Goal: Task Accomplishment & Management: Use online tool/utility

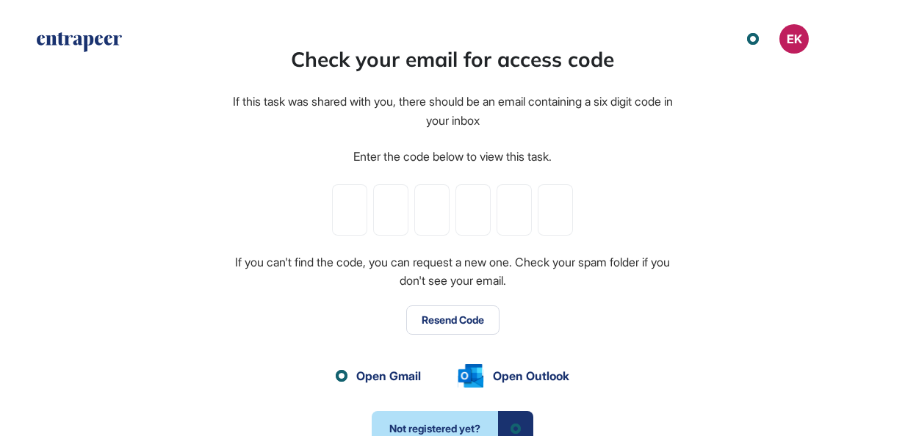
scroll to position [1, 1]
paste input "*"
type input "*"
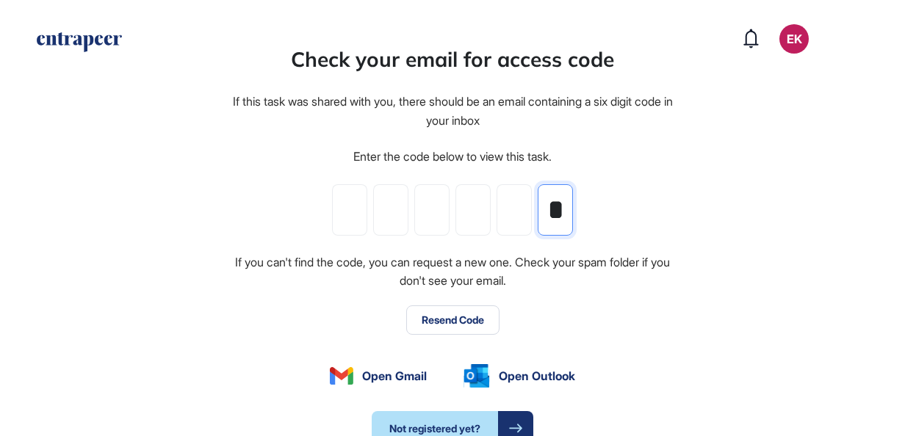
type input "*"
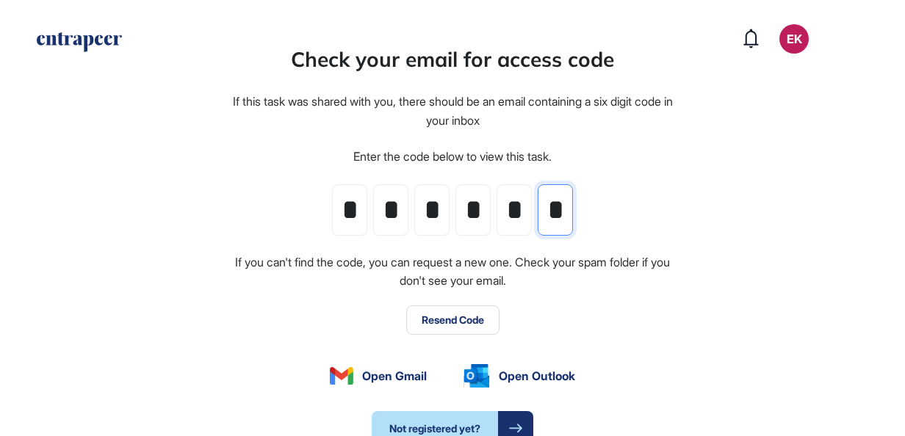
scroll to position [0, 0]
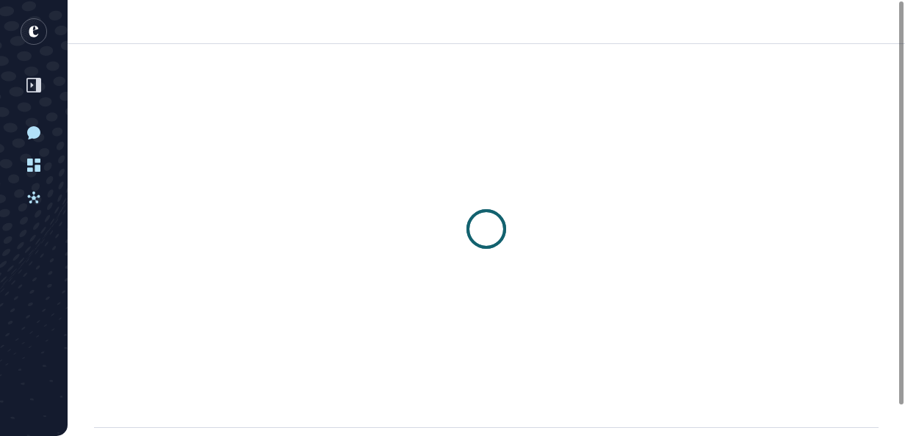
scroll to position [1, 1]
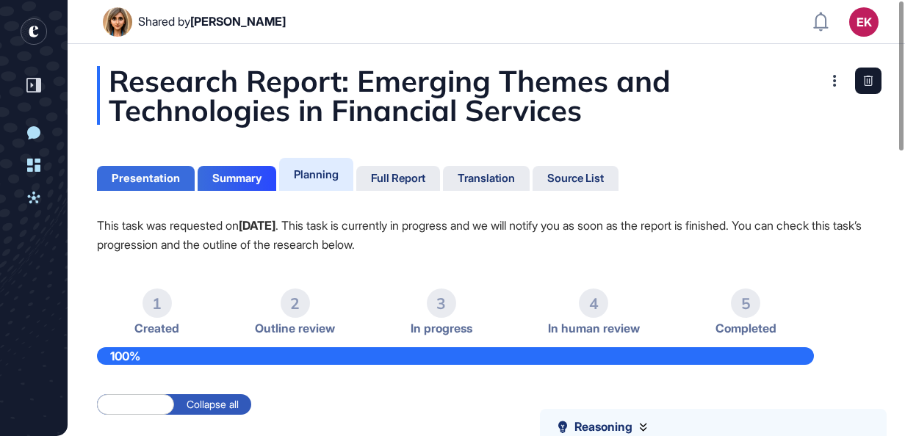
click at [153, 185] on div "Presentation" at bounding box center [146, 178] width 98 height 25
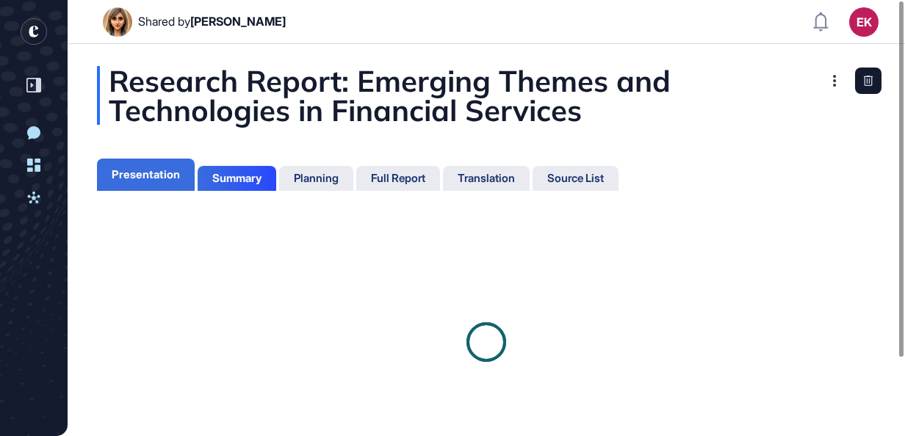
scroll to position [6, 1]
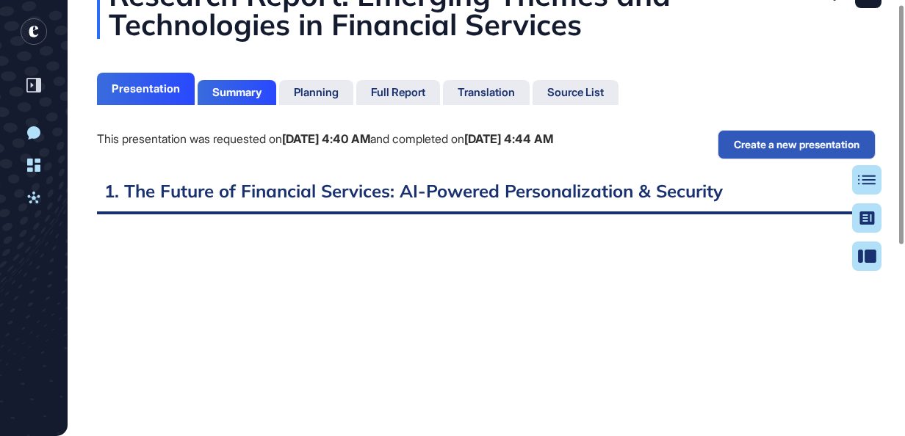
scroll to position [7, 0]
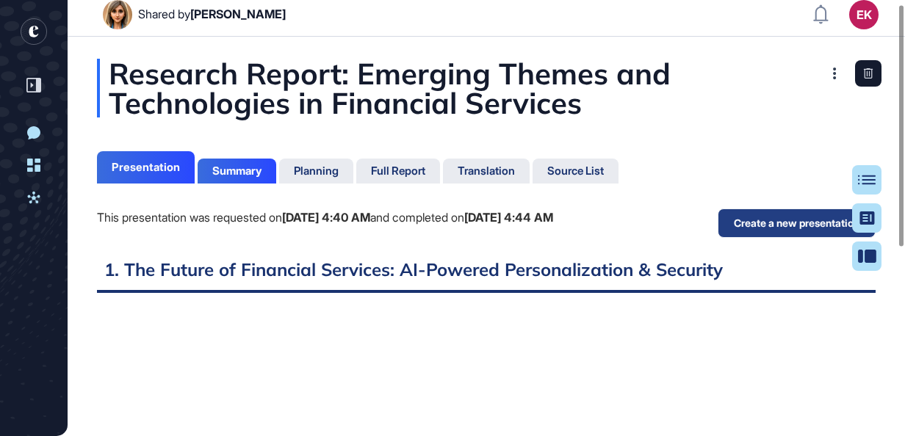
click at [783, 217] on button "Create a new presentation" at bounding box center [797, 223] width 158 height 29
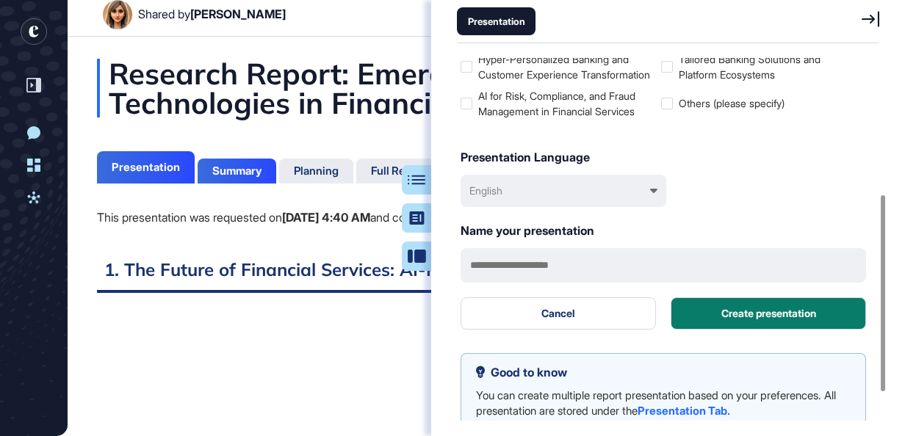
scroll to position [229, 0]
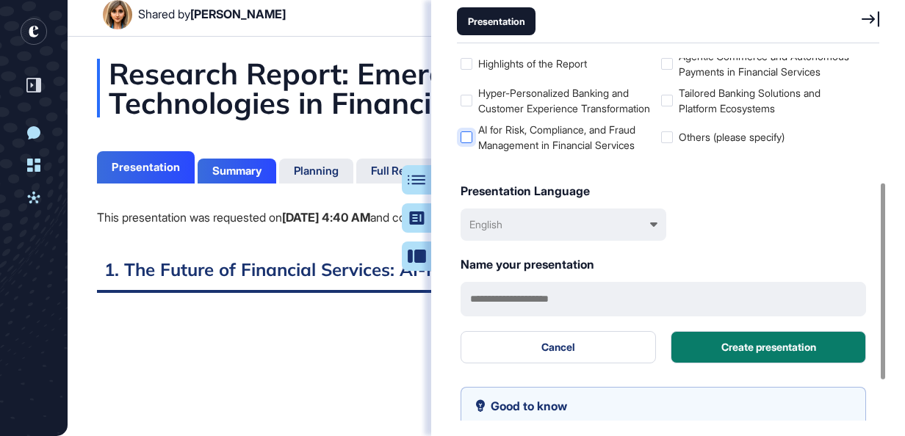
click at [486, 153] on label "AI for Risk, Compliance, and Fraud Management in Financial Services" at bounding box center [558, 137] width 195 height 31
click at [465, 153] on label "AI for Risk, Compliance, and Fraud Management in Financial Services" at bounding box center [558, 137] width 195 height 31
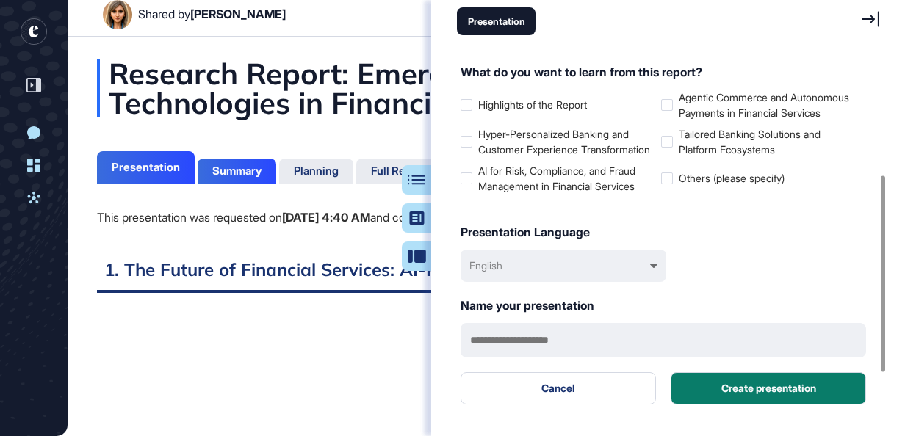
scroll to position [220, 0]
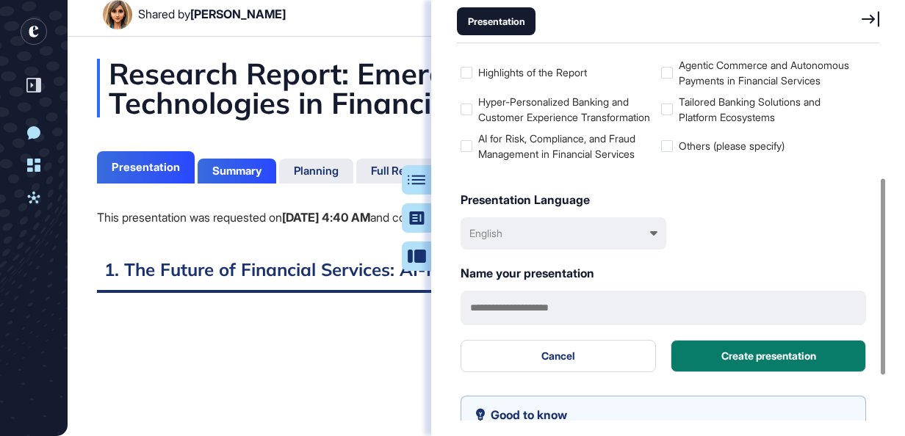
click at [292, 110] on div "Research Report: Emerging Themes and Technologies in Financial Services" at bounding box center [486, 88] width 779 height 59
click at [215, 189] on div "Research Report: Emerging Themes and Technologies in Financial Services Present…" at bounding box center [487, 387] width 838 height 656
click at [234, 174] on div "Summary" at bounding box center [236, 171] width 49 height 13
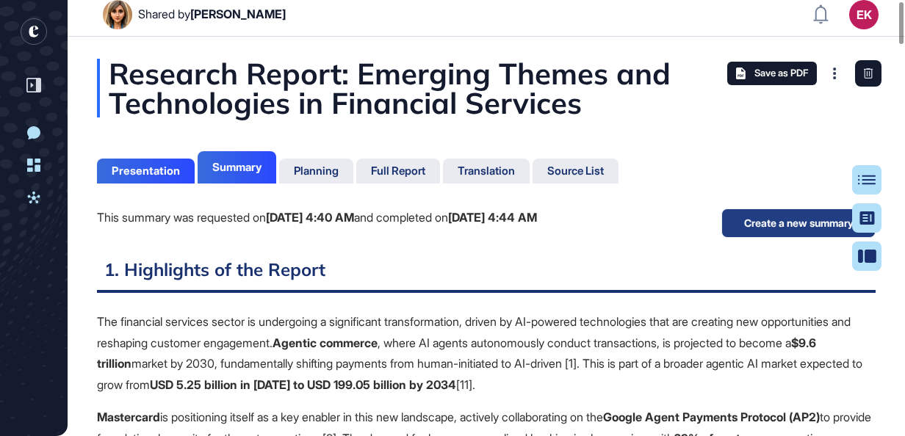
click at [745, 229] on button "Create a new summary" at bounding box center [798, 223] width 154 height 29
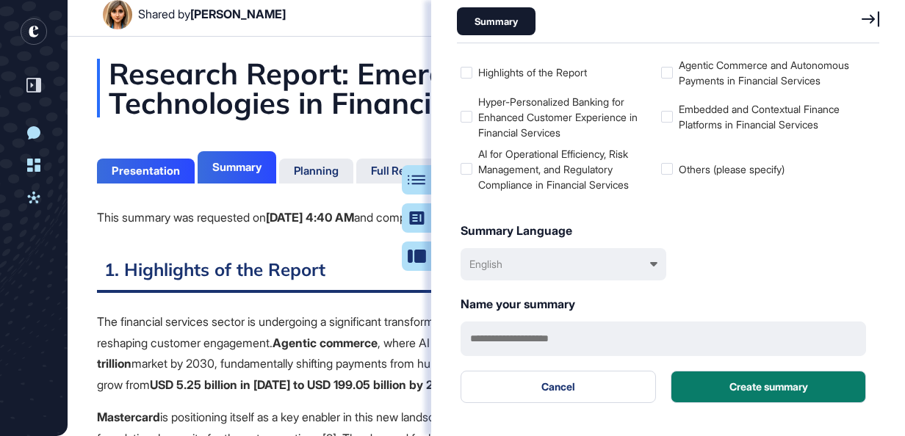
click at [306, 79] on div "Research Report: Emerging Themes and Technologies in Financial Services" at bounding box center [486, 88] width 779 height 59
click at [879, 12] on icon at bounding box center [871, 18] width 18 height 15
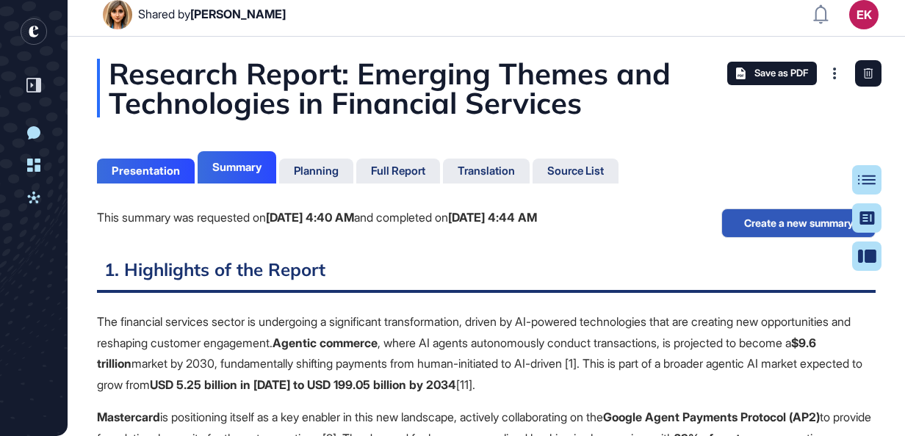
scroll to position [363, 3]
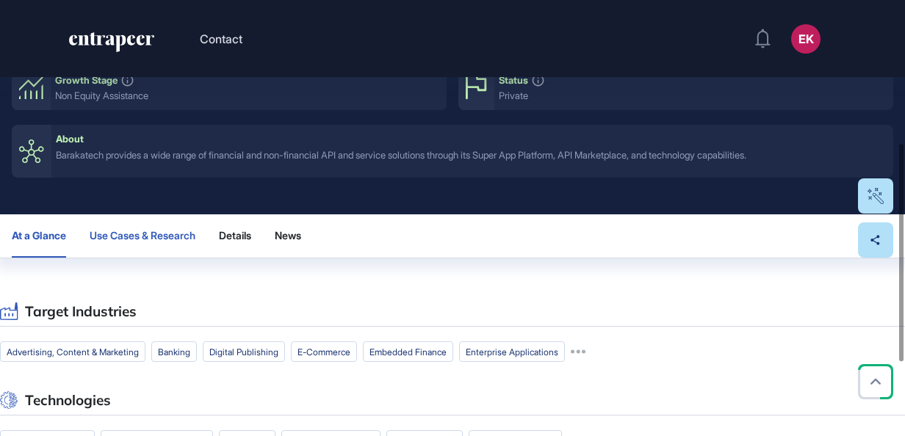
click at [95, 238] on span "Use Cases & Research" at bounding box center [143, 236] width 106 height 12
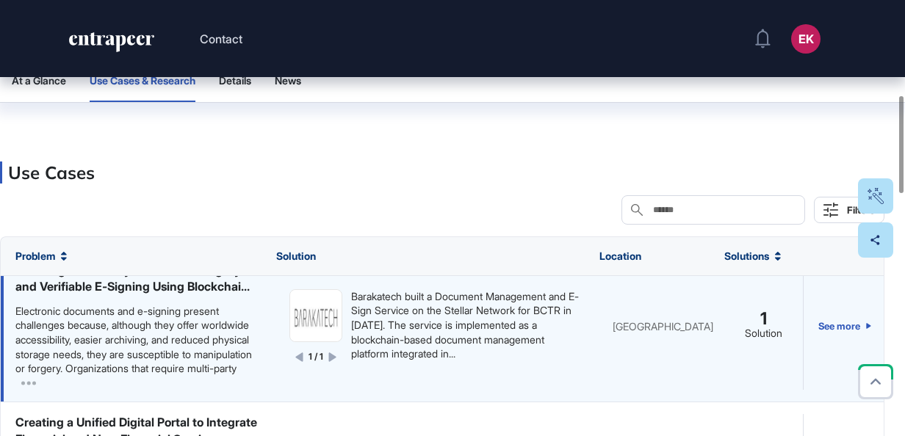
scroll to position [220, 0]
